Goal: Task Accomplishment & Management: Manage account settings

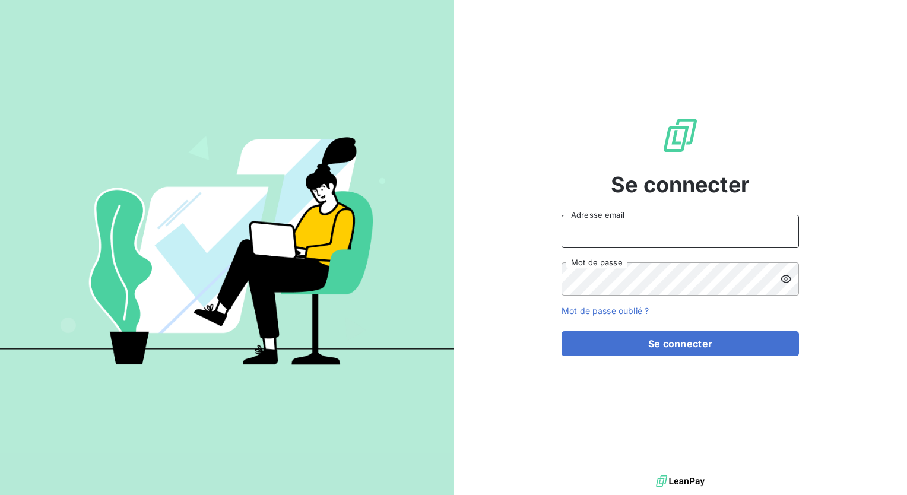
click at [641, 246] on input "Adresse email" at bounding box center [681, 231] width 238 height 33
type input "[EMAIL_ADDRESS][DOMAIN_NAME]"
click at [789, 281] on icon at bounding box center [786, 280] width 11 height 8
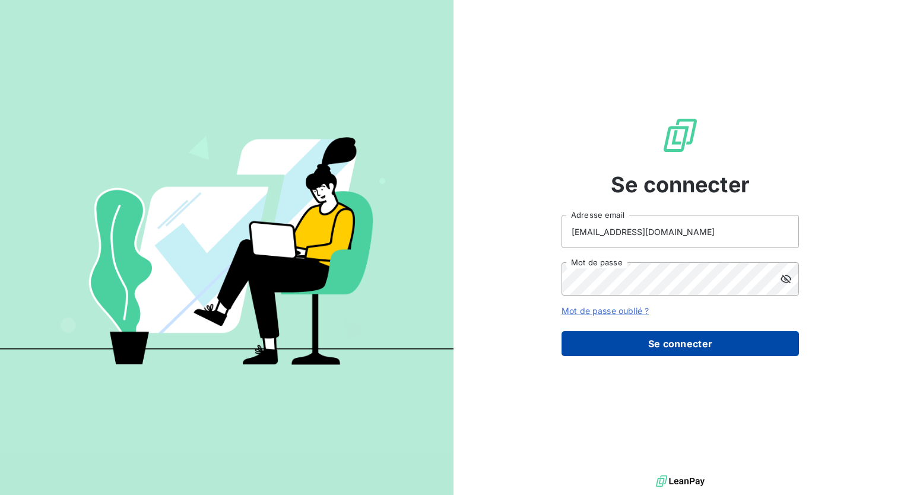
click at [674, 346] on button "Se connecter" at bounding box center [681, 343] width 238 height 25
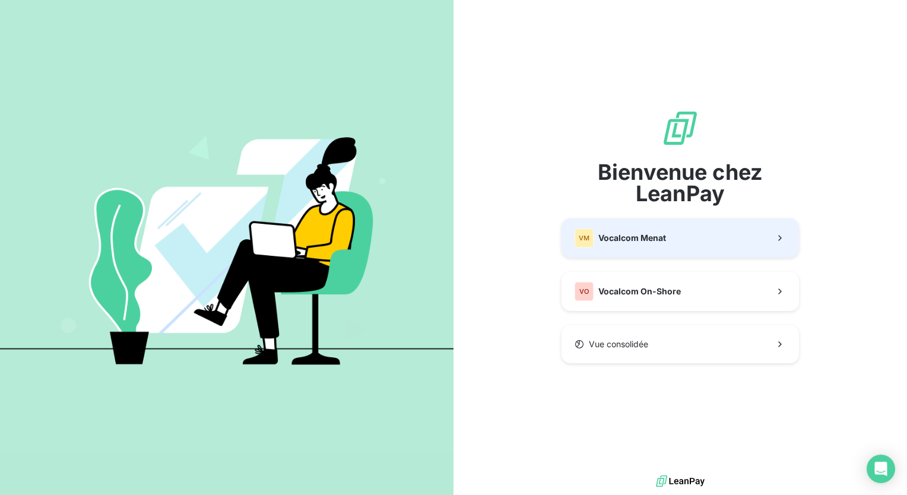
click at [691, 220] on div "Bienvenue chez LeanPay VM Vocalcom Menat VO Vocalcom On-Shore Vue consolidée" at bounding box center [681, 236] width 238 height 254
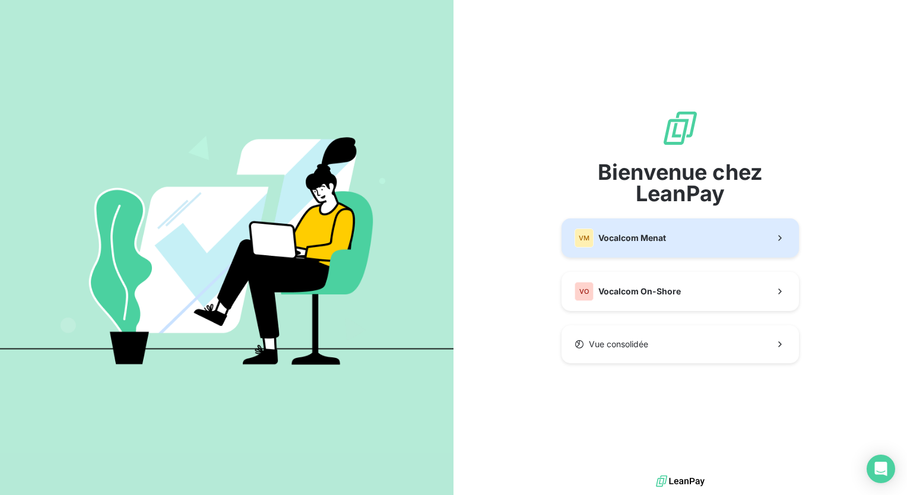
click at [686, 239] on button "VM Vocalcom Menat" at bounding box center [681, 238] width 238 height 39
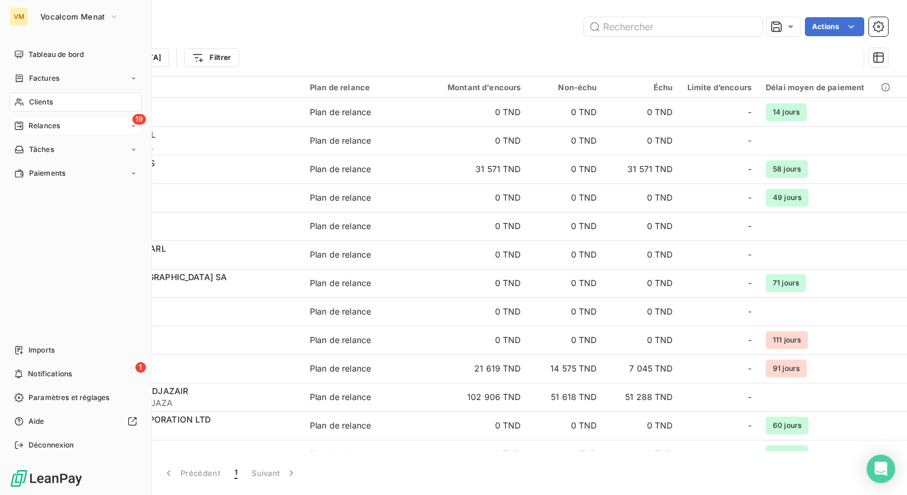
click at [48, 131] on span "Relances" at bounding box center [44, 126] width 31 height 11
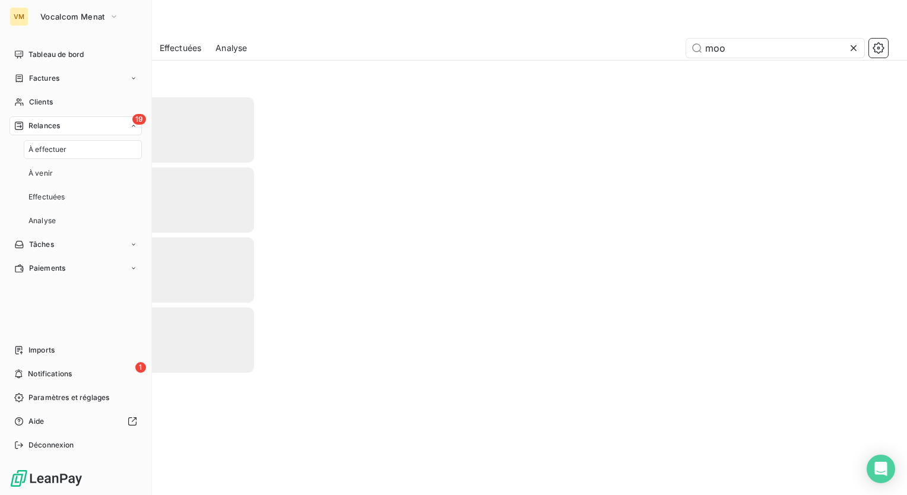
click at [52, 146] on span "À effectuer" at bounding box center [48, 149] width 39 height 11
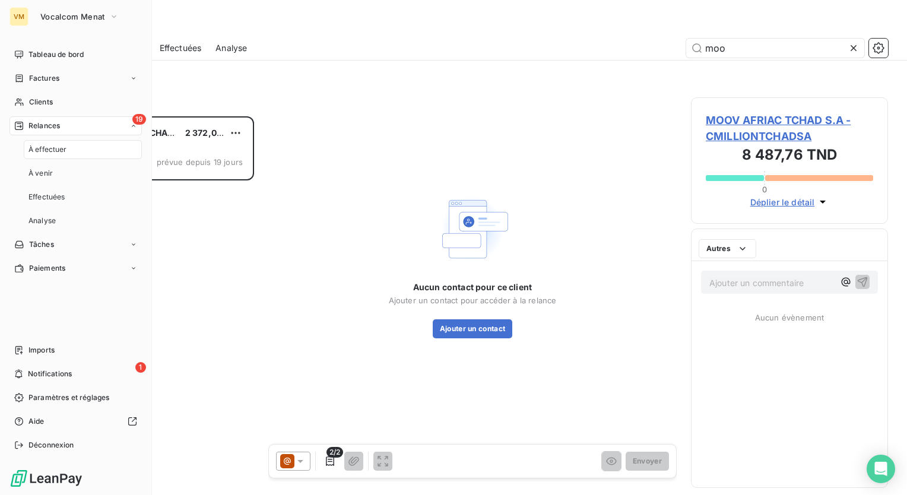
scroll to position [370, 188]
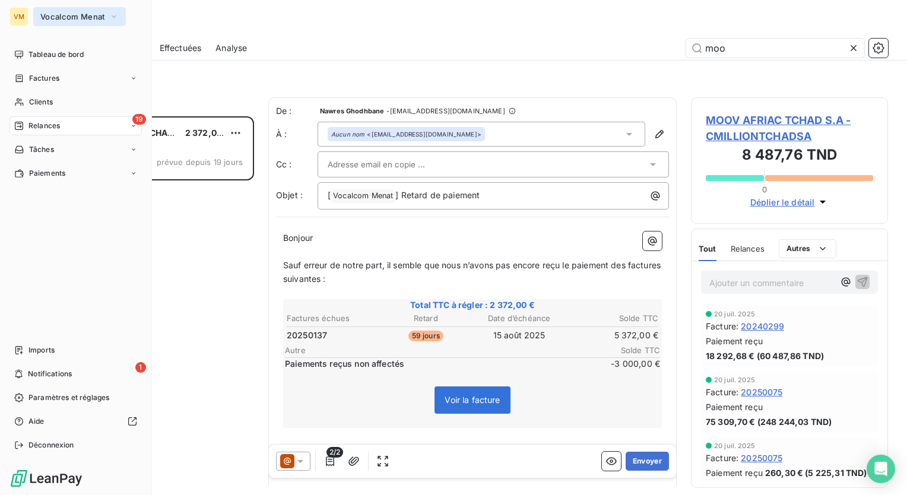
click at [41, 19] on span "Vocalcom Menat" at bounding box center [72, 17] width 64 height 10
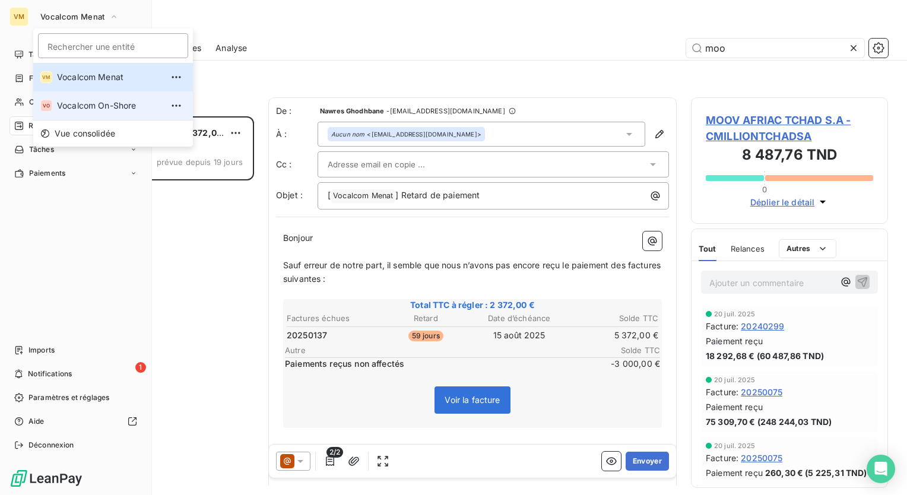
click at [102, 102] on span "Vocalcom On-Shore" at bounding box center [109, 106] width 105 height 12
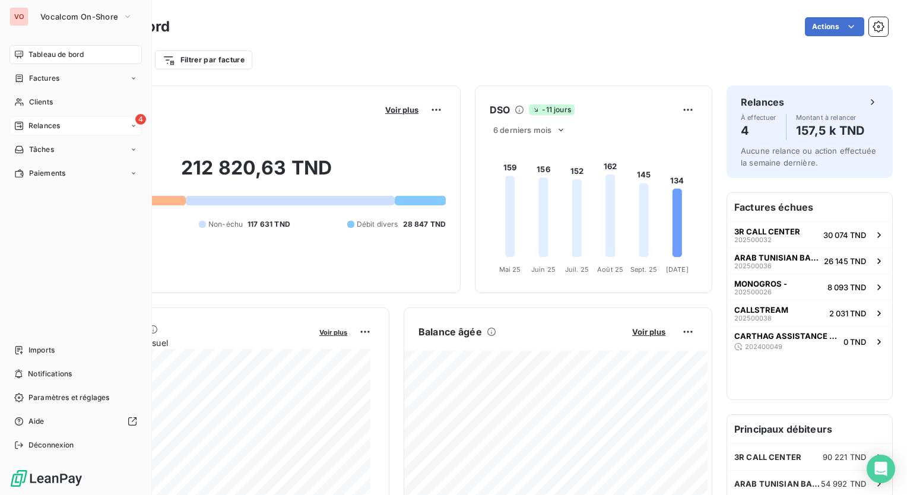
click at [107, 119] on div "4 Relances" at bounding box center [76, 125] width 132 height 19
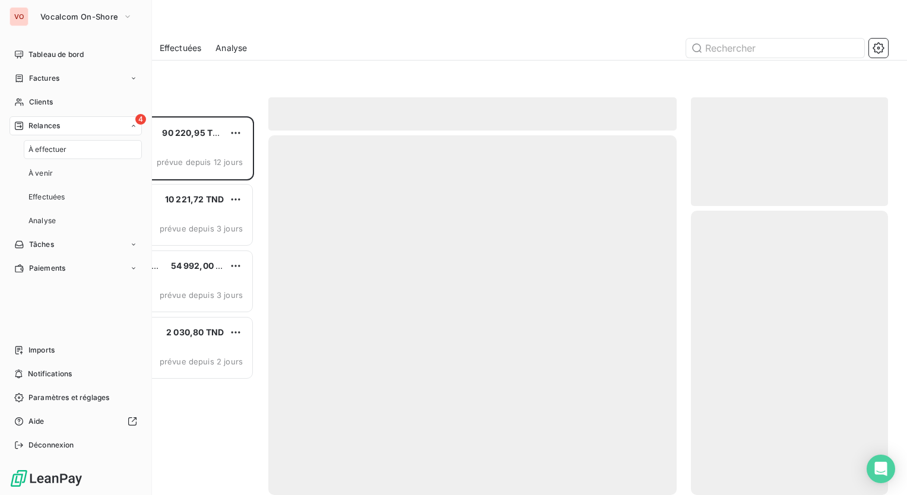
scroll to position [370, 188]
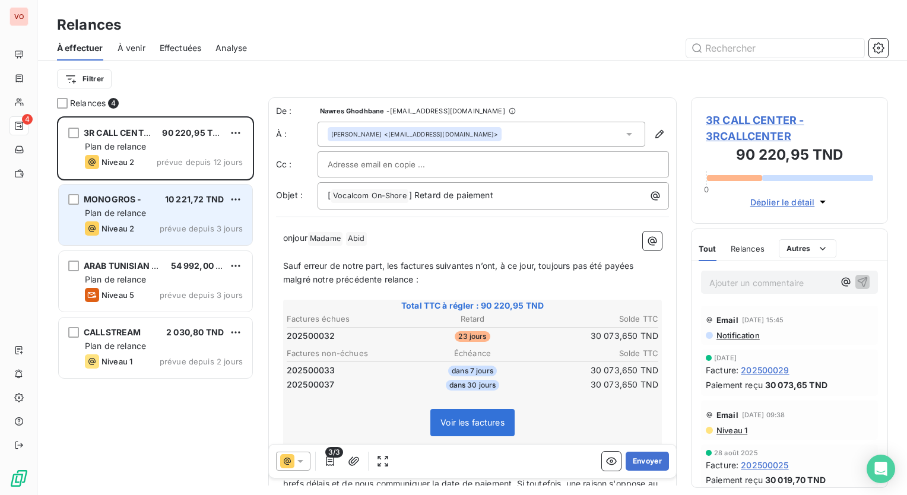
click at [160, 206] on div "MONOGROS - 10 221,72 TND Plan de relance Niveau 2 prévue depuis 3 jours" at bounding box center [156, 215] width 194 height 61
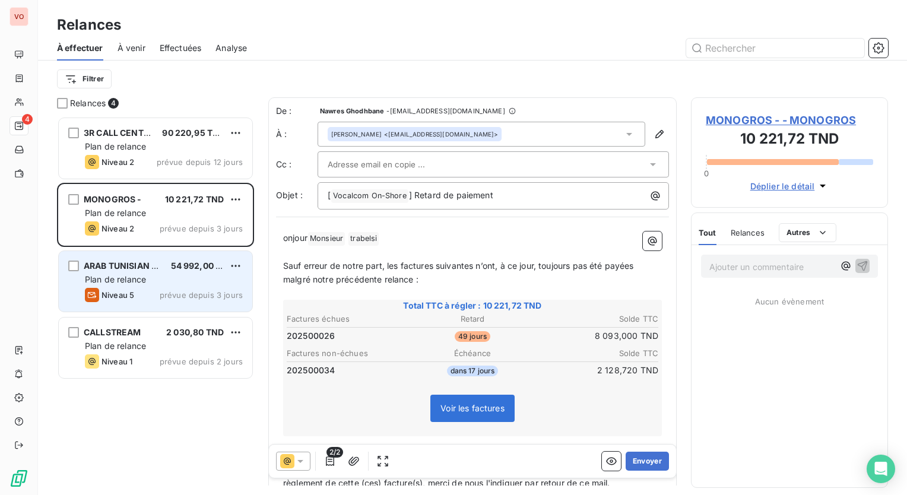
click at [159, 274] on div "Plan de relance" at bounding box center [164, 280] width 158 height 12
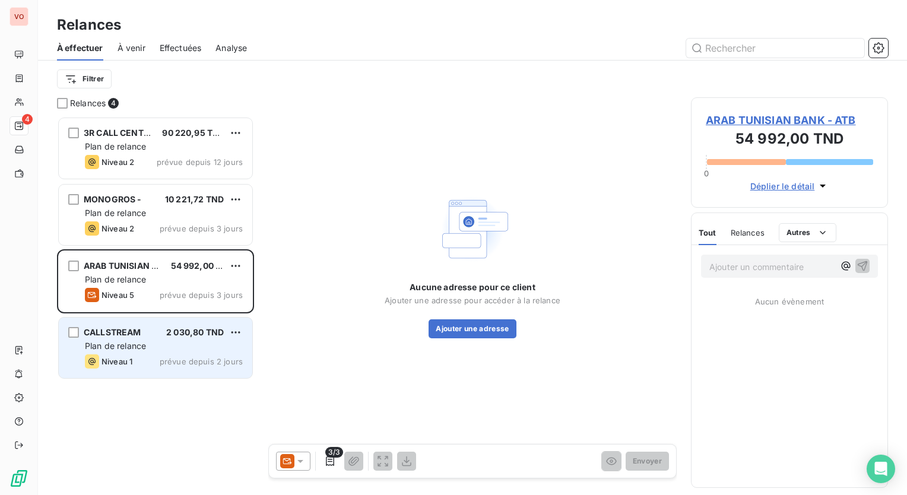
drag, startPoint x: 138, startPoint y: 346, endPoint x: 97, endPoint y: 242, distance: 111.9
click at [138, 346] on span "Plan de relance" at bounding box center [115, 346] width 61 height 10
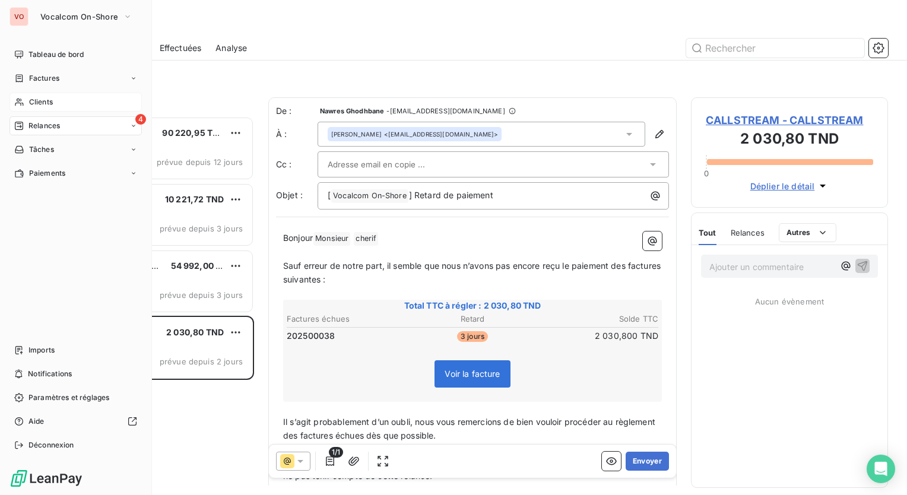
click at [42, 105] on span "Clients" at bounding box center [41, 102] width 24 height 11
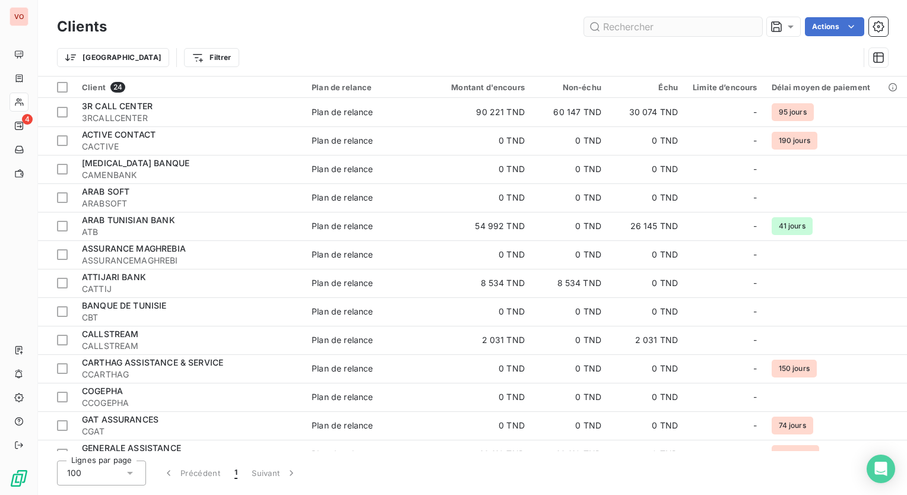
click at [599, 30] on input "text" at bounding box center [673, 26] width 178 height 19
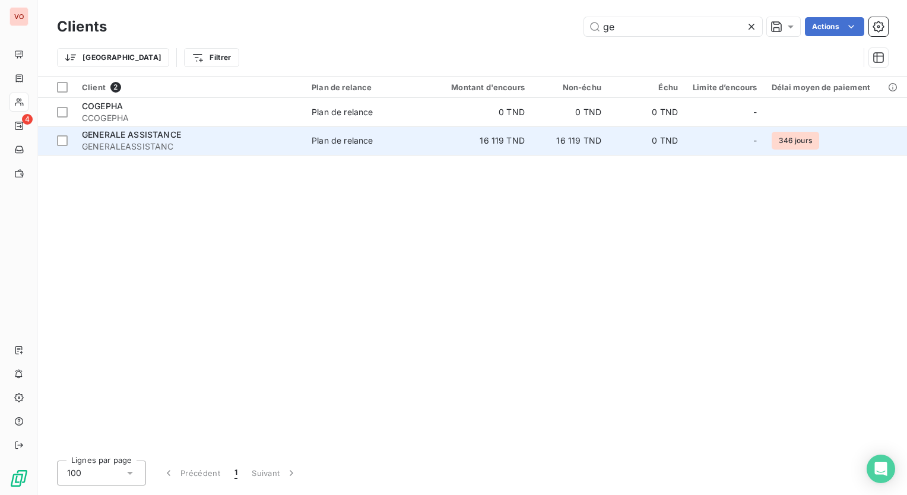
type input "ge"
click at [600, 147] on td "16 119 TND" at bounding box center [570, 140] width 77 height 29
